Goal: Find specific page/section: Find specific page/section

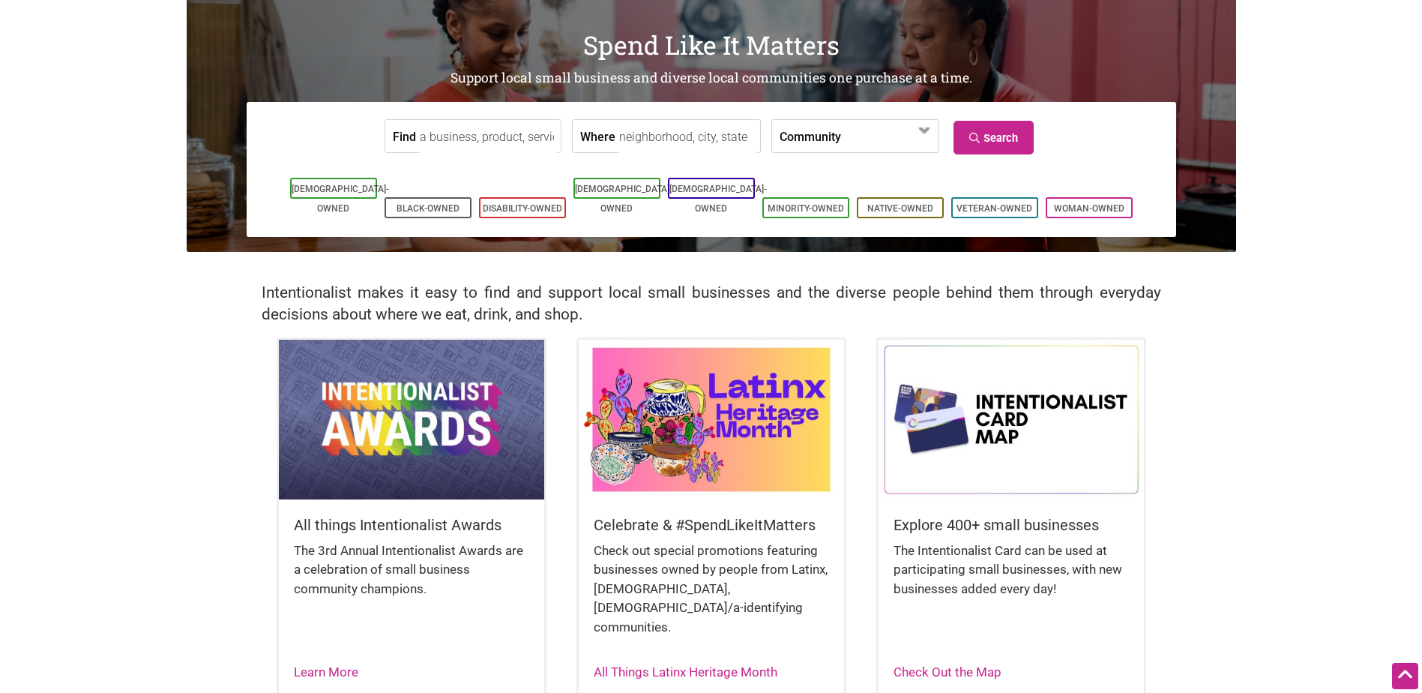
scroll to position [75, 0]
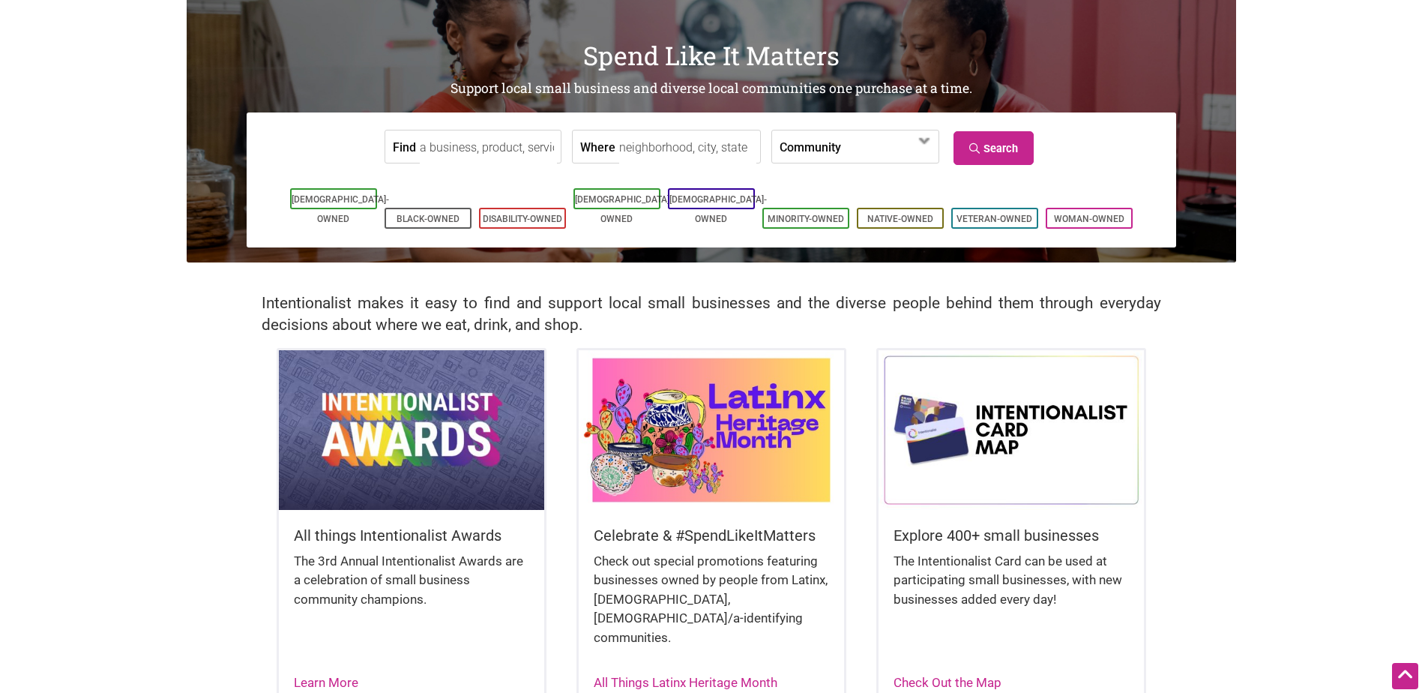
click at [682, 147] on input "Where" at bounding box center [687, 147] width 137 height 34
click at [841, 155] on span at bounding box center [889, 146] width 96 height 32
click at [656, 154] on input "Where" at bounding box center [687, 147] width 137 height 34
type input "s"
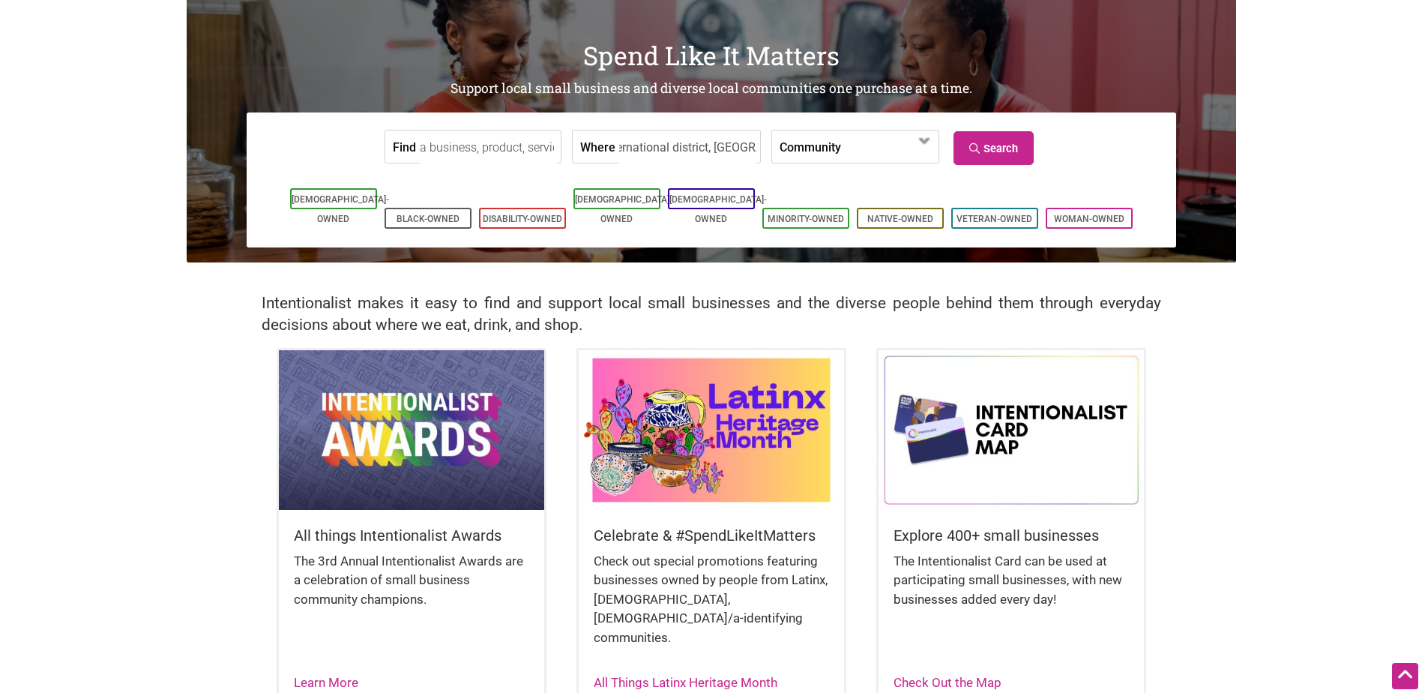
type input "international district, seattle"
click at [974, 150] on icon at bounding box center [976, 148] width 14 height 10
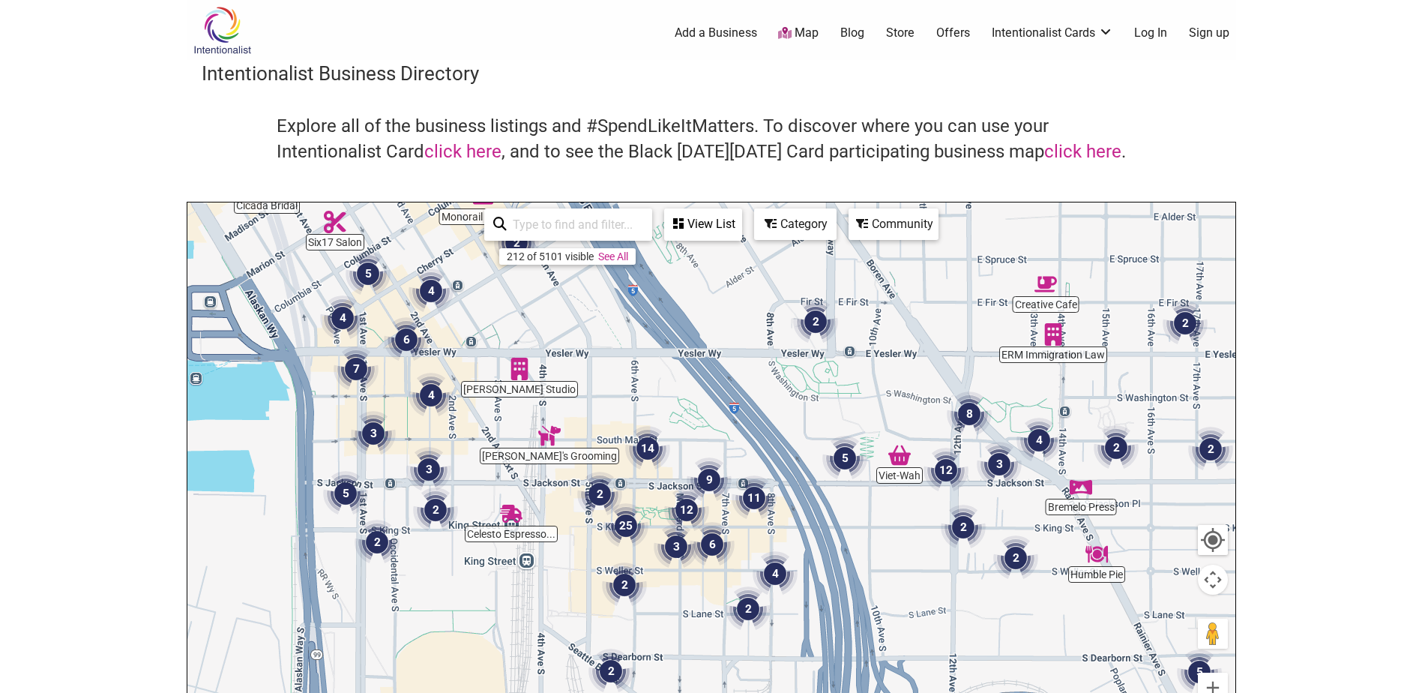
drag, startPoint x: 627, startPoint y: 457, endPoint x: 706, endPoint y: 407, distance: 93.4
click at [706, 407] on div at bounding box center [711, 493] width 1048 height 583
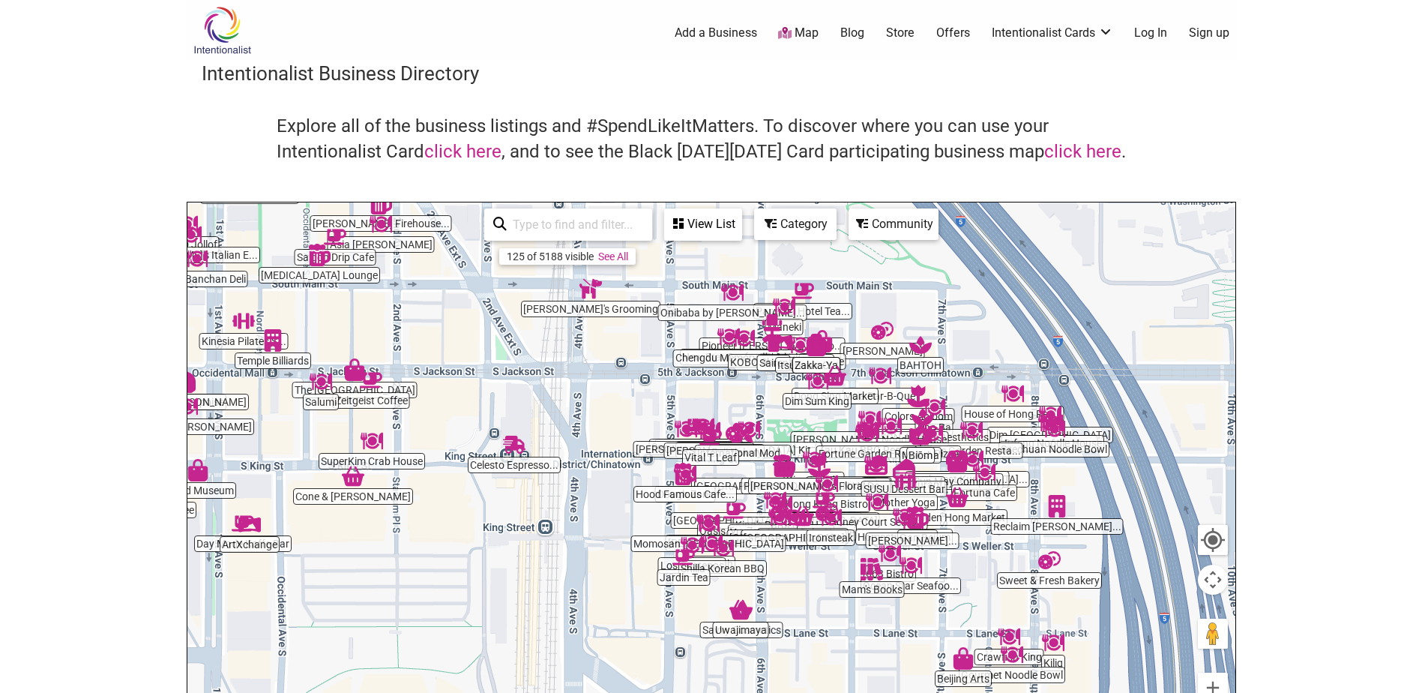
drag, startPoint x: 714, startPoint y: 626, endPoint x: 633, endPoint y: 537, distance: 120.4
click at [634, 537] on div at bounding box center [711, 493] width 1048 height 583
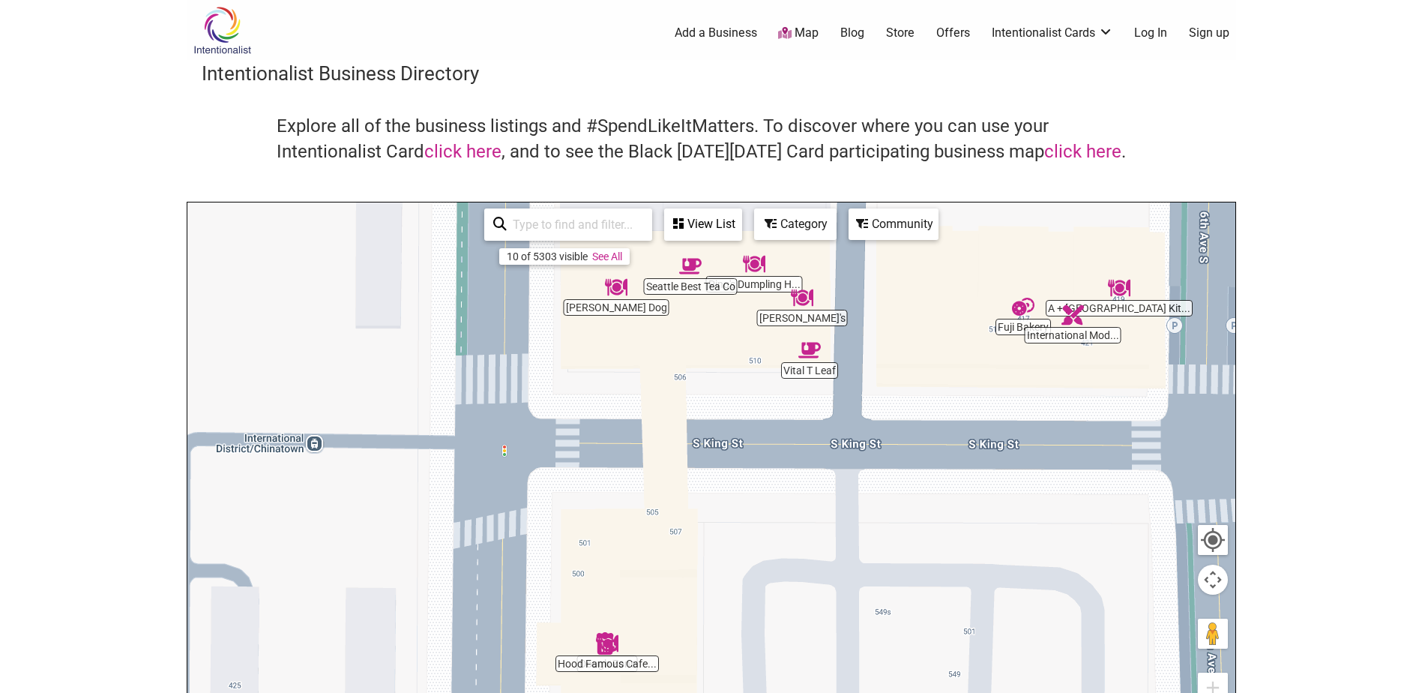
click at [690, 264] on img "Seattle Best Tea Co" at bounding box center [690, 266] width 22 height 22
